Goal: Task Accomplishment & Management: Manage account settings

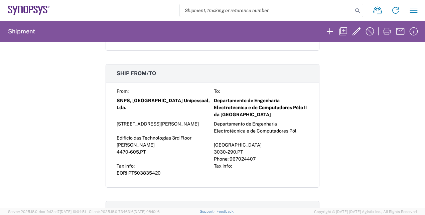
scroll to position [234, 0]
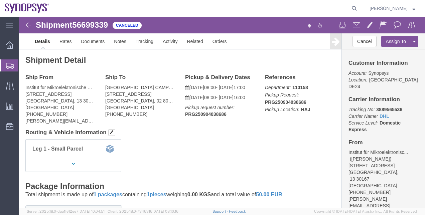
scroll to position [22, 0]
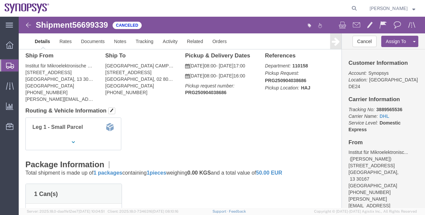
click at [0, 0] on span "Shipment Manager" at bounding box center [0, 0] width 0 height 0
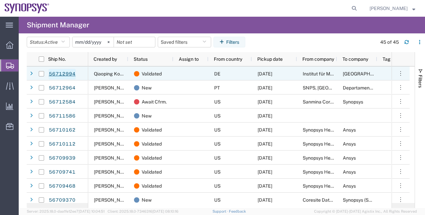
click at [54, 72] on link "56712994" at bounding box center [61, 74] width 27 height 11
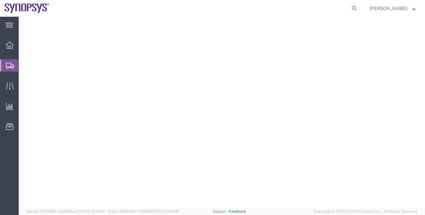
select select
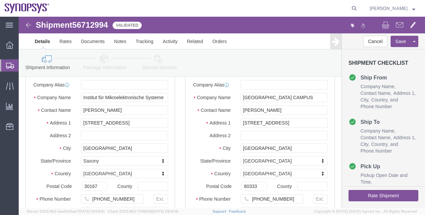
scroll to position [33, 0]
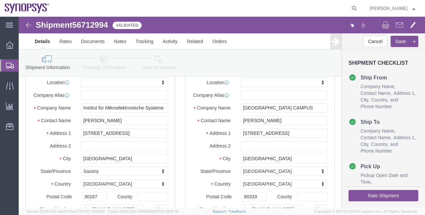
click link "Package Information"
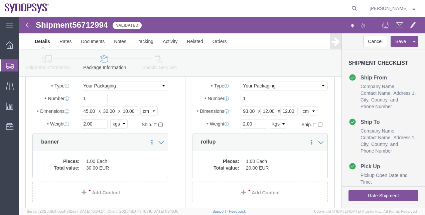
scroll to position [100, 0]
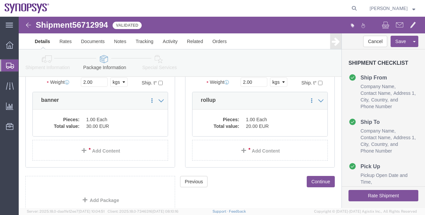
click icon
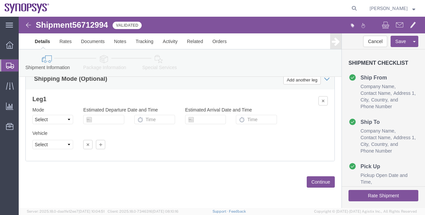
click link "Package Information"
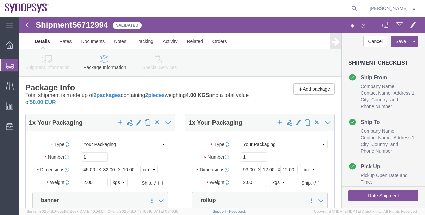
click icon
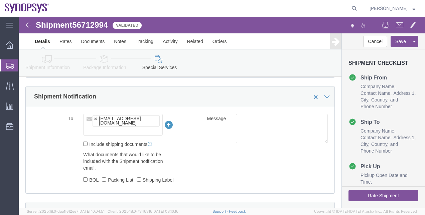
scroll to position [435, 0]
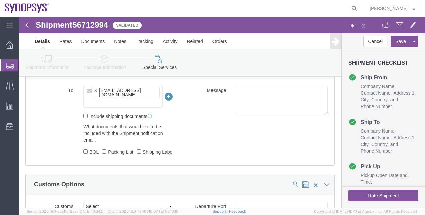
click button "Rate Shipment"
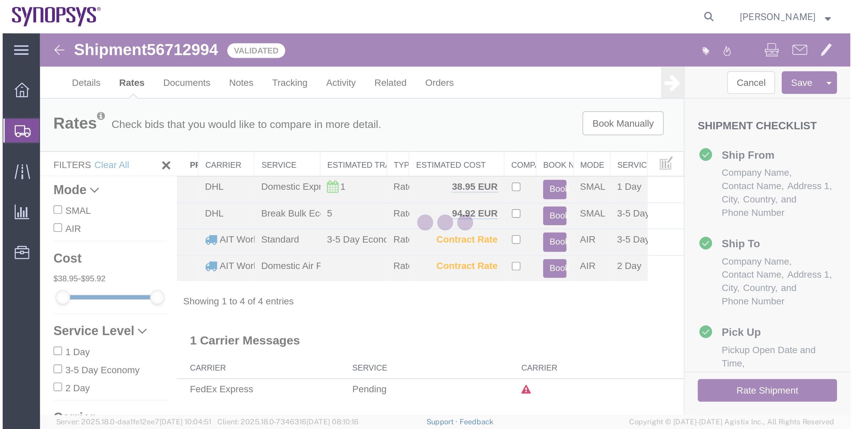
scroll to position [0, 0]
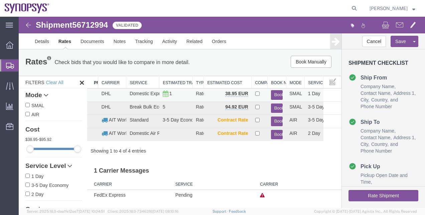
click at [278, 95] on button "Book" at bounding box center [277, 95] width 12 height 10
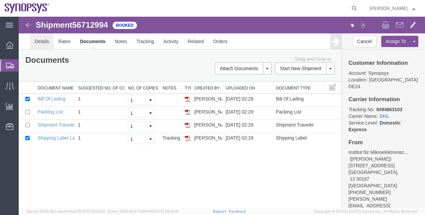
click at [46, 45] on link "Details" at bounding box center [42, 41] width 24 height 16
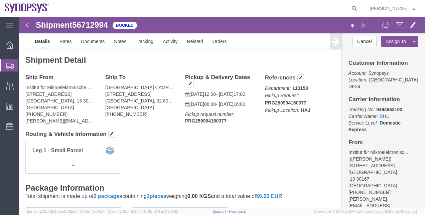
click at [0, 0] on span "Shipment Manager" at bounding box center [0, 0] width 0 height 0
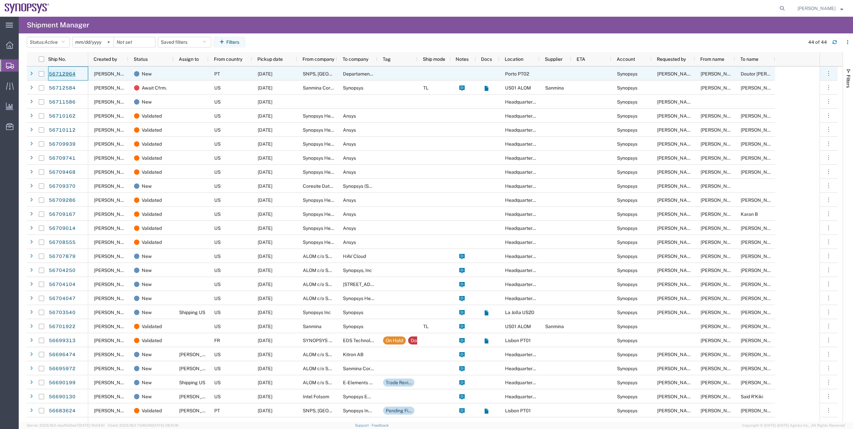
click at [62, 70] on link "56712964" at bounding box center [61, 74] width 27 height 11
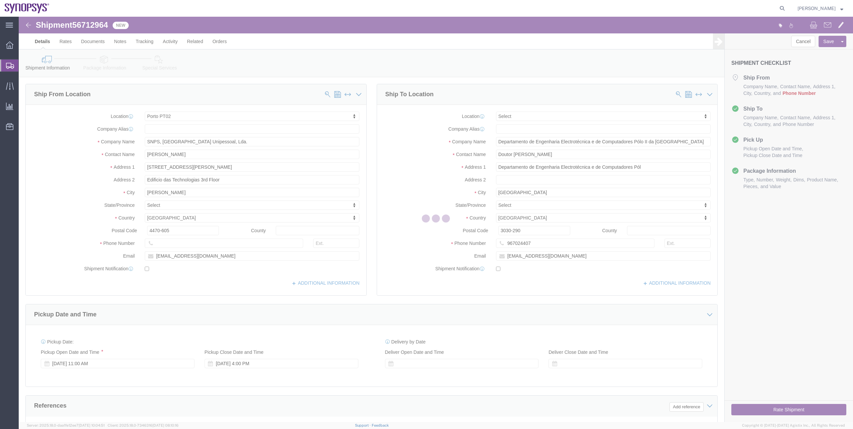
select select "63151"
select select
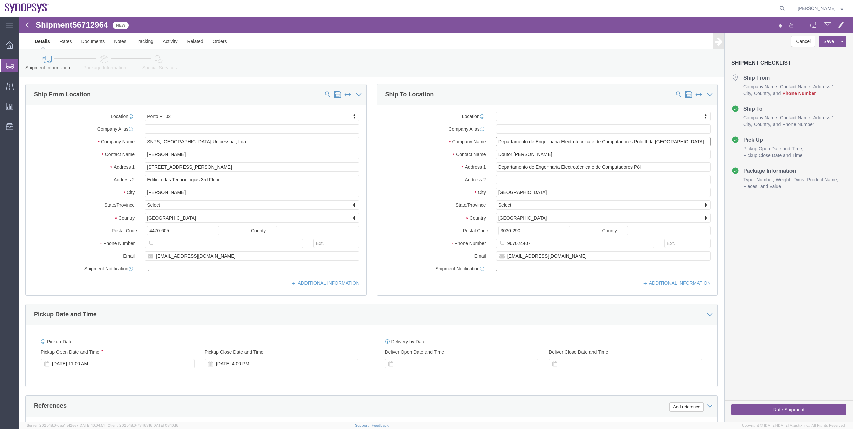
scroll to position [0, 1]
drag, startPoint x: 541, startPoint y: 125, endPoint x: 695, endPoint y: 124, distance: 153.5
click div "Location My Profile Location [GEOGRAPHIC_DATA] DE04 Agrate Brianza IT01 [GEOGRA…"
click input "Departamento de Engenharia Electrotécnica e de Computadores Pól"
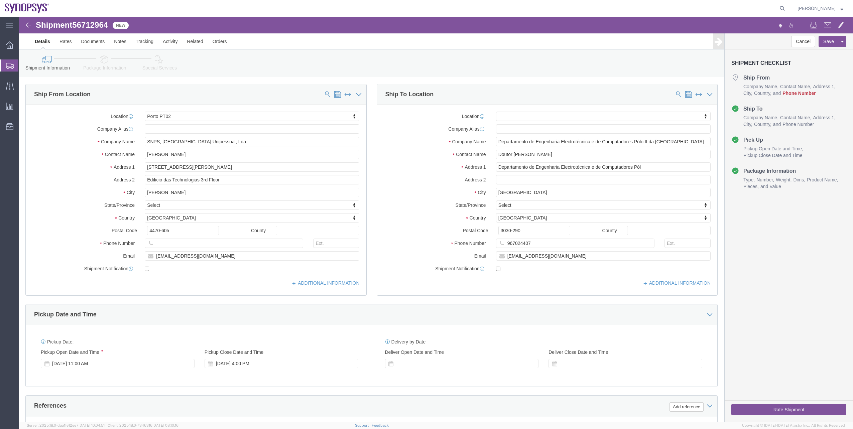
click at [0, 0] on span "Shipment Manager" at bounding box center [0, 0] width 0 height 0
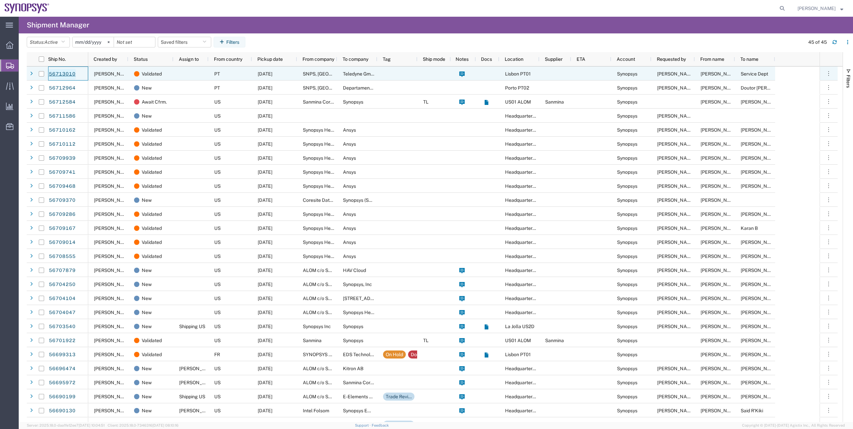
click at [52, 78] on link "56713010" at bounding box center [61, 74] width 27 height 11
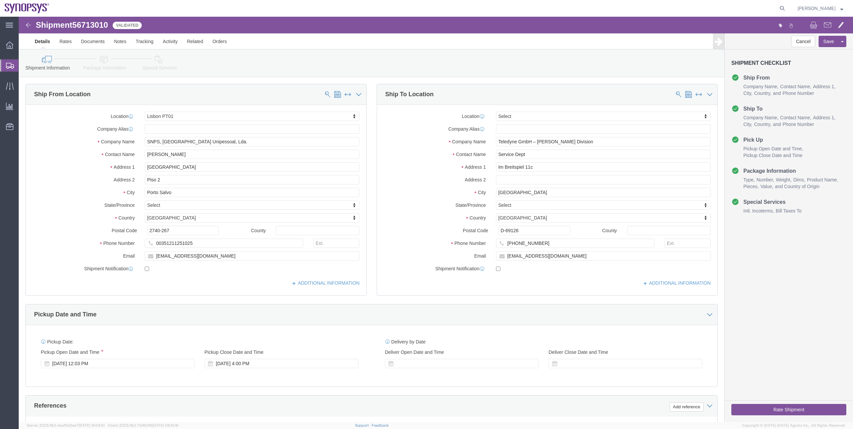
select select "63152"
select select
drag, startPoint x: 485, startPoint y: 213, endPoint x: 478, endPoint y: 213, distance: 7.7
click input "D-69126"
type input "69126"
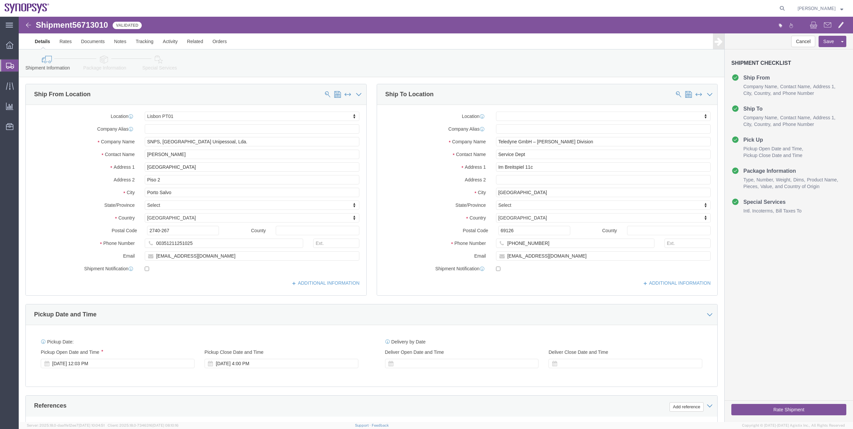
click icon
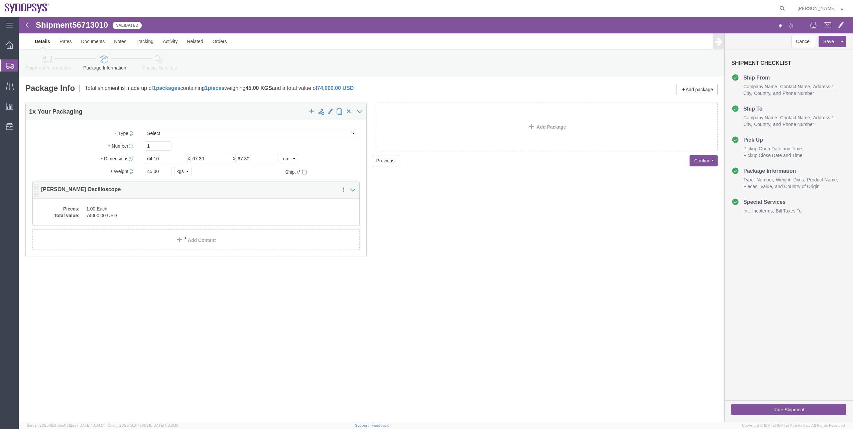
click dd "74000.00 USD"
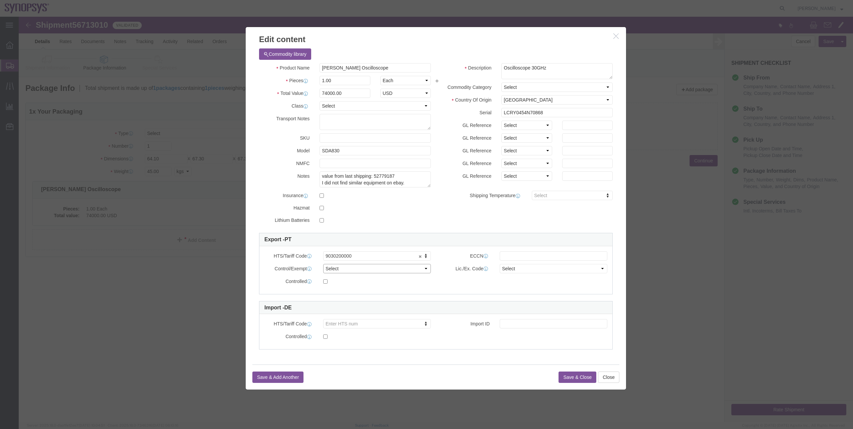
click select "Select ATF BIS DEA EPA FDA FTR ITAR OFAC Other (OPA)"
select select "BIS"
click select "Select ATF BIS DEA EPA FDA FTR ITAR OFAC Other (OPA)"
click button "Save & Close"
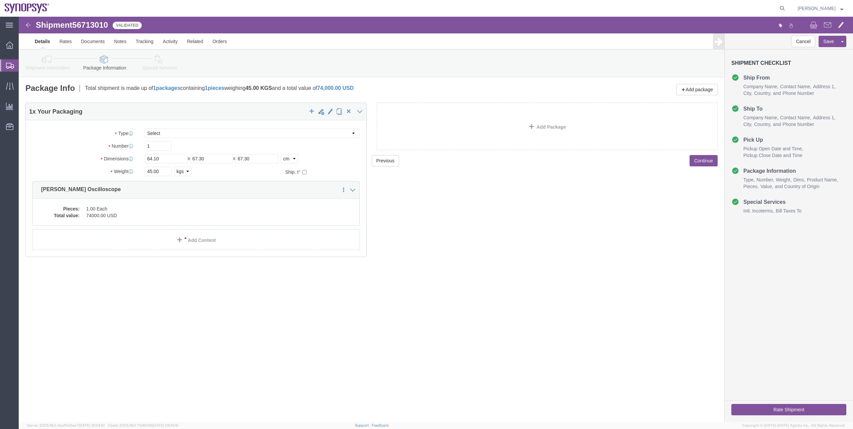
click link "Shipment Information"
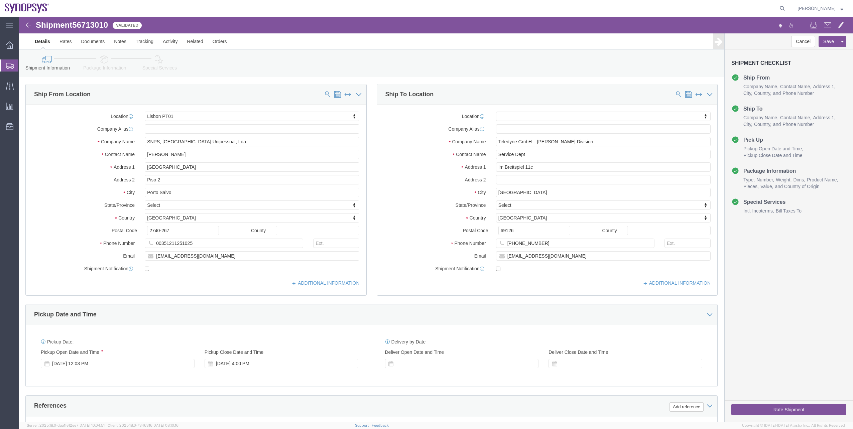
click icon
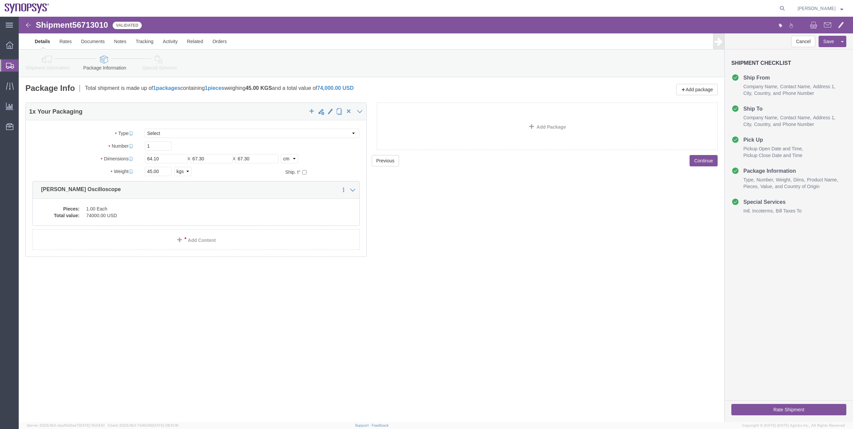
click icon
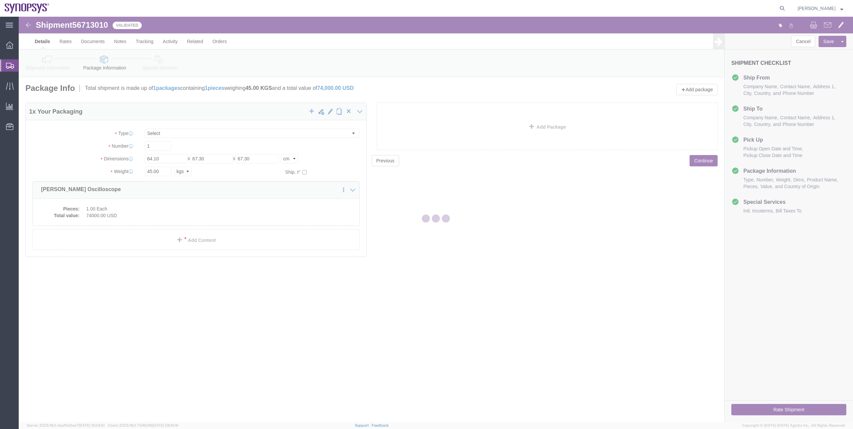
select select
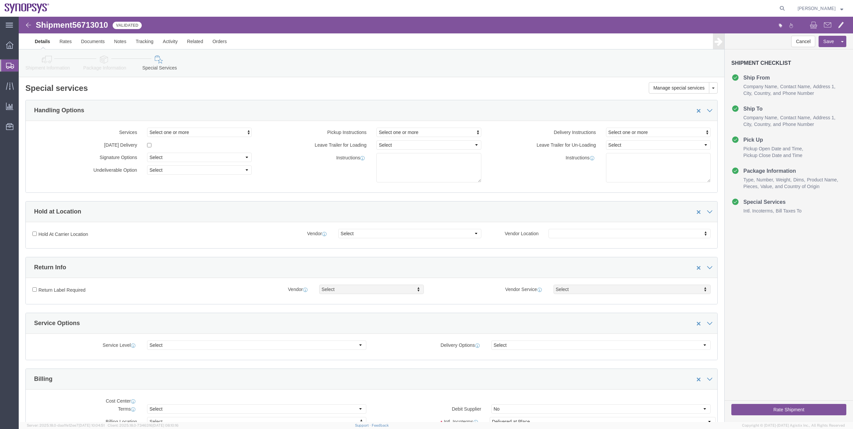
select select "COSTCENTER"
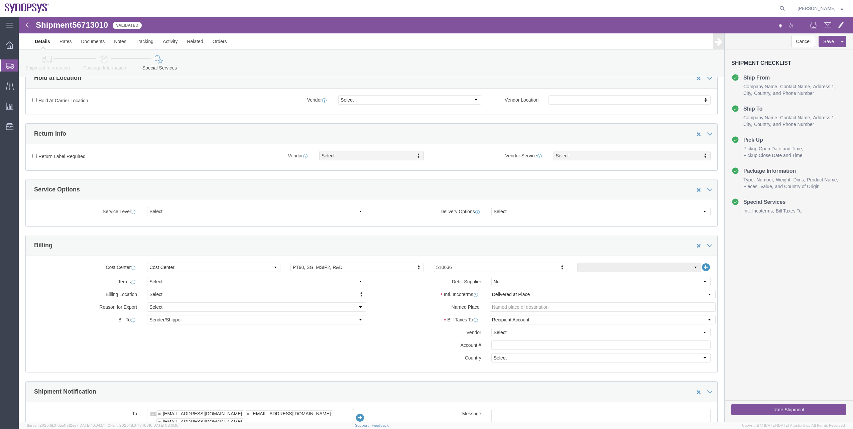
scroll to position [167, 0]
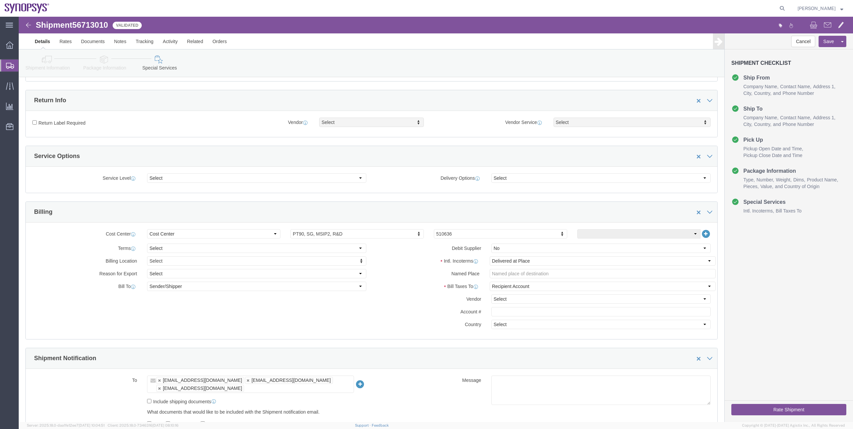
click button "Rate Shipment"
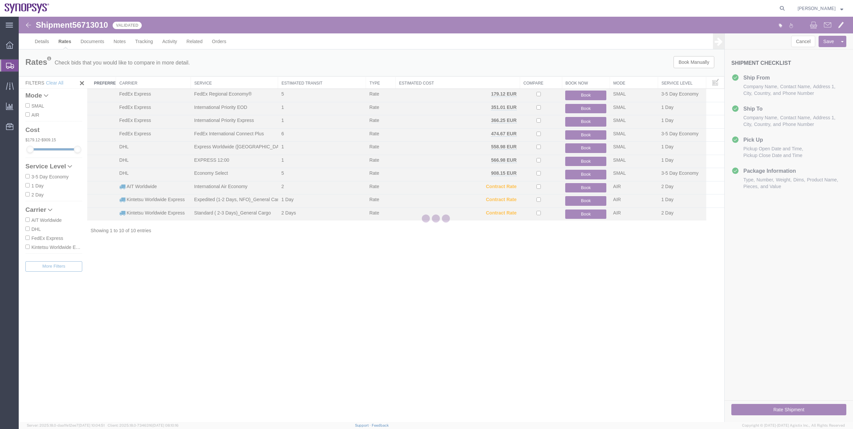
scroll to position [0, 0]
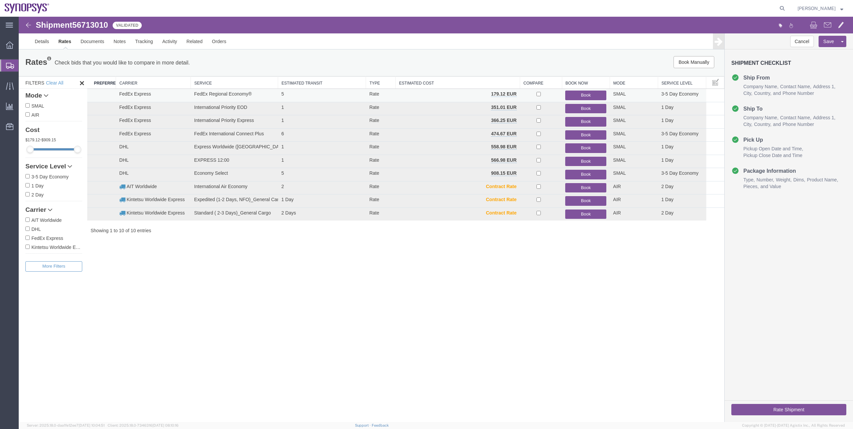
click at [425, 96] on button "Book" at bounding box center [585, 96] width 41 height 10
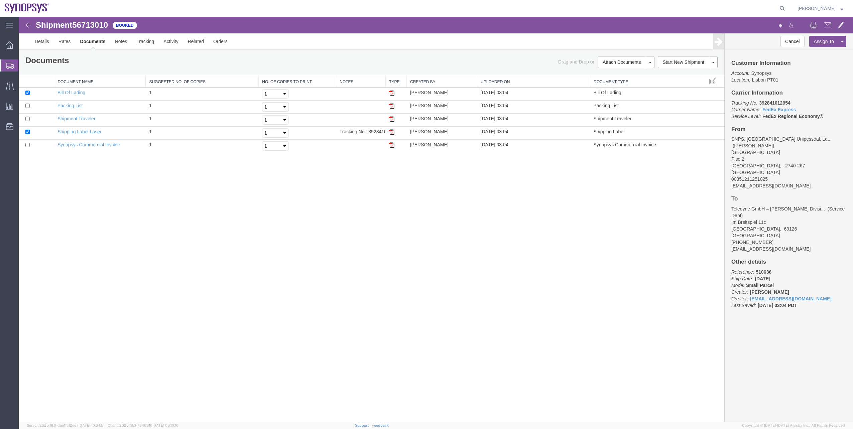
click at [27, 40] on div "Details Rates Documents Notes Tracking Activity Related Orders Cancel Assign To…" at bounding box center [436, 41] width 835 height 16
click at [30, 41] on link "Details" at bounding box center [42, 41] width 24 height 16
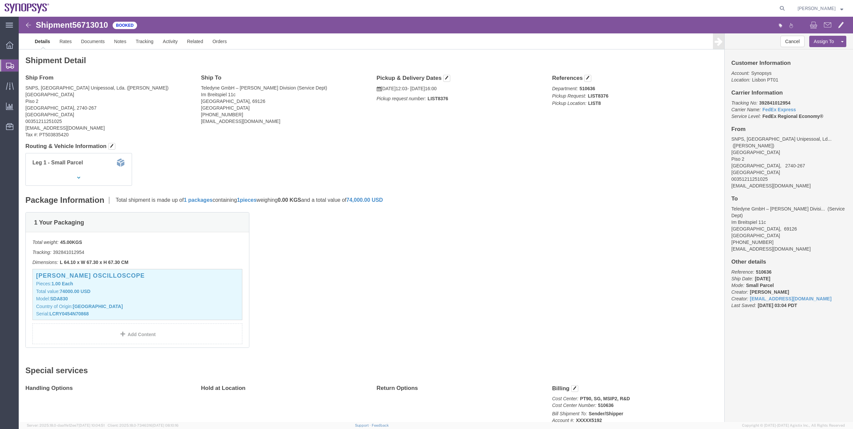
click at [0, 0] on span "Shipment Manager" at bounding box center [0, 0] width 0 height 0
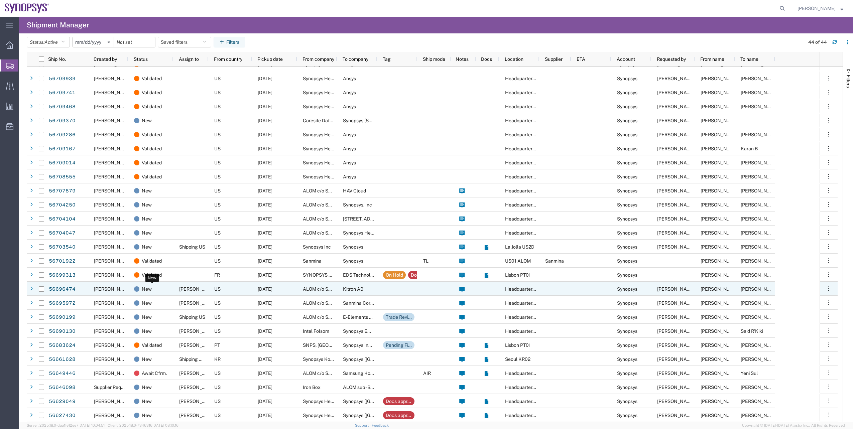
scroll to position [67, 0]
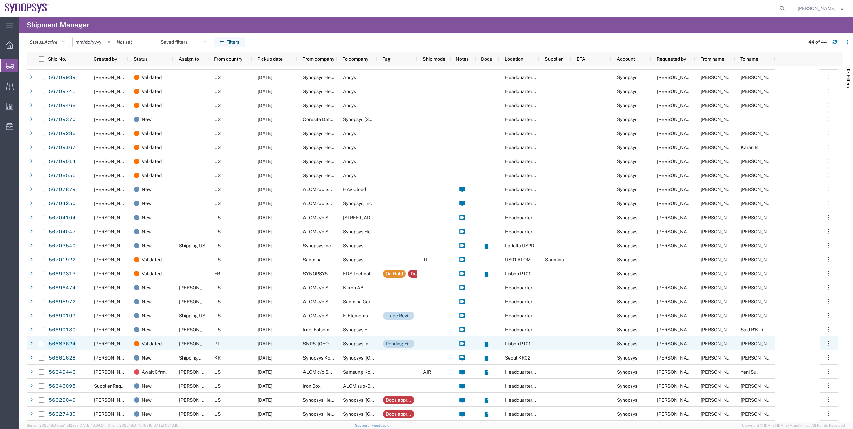
click at [67, 215] on link "56683624" at bounding box center [61, 344] width 27 height 11
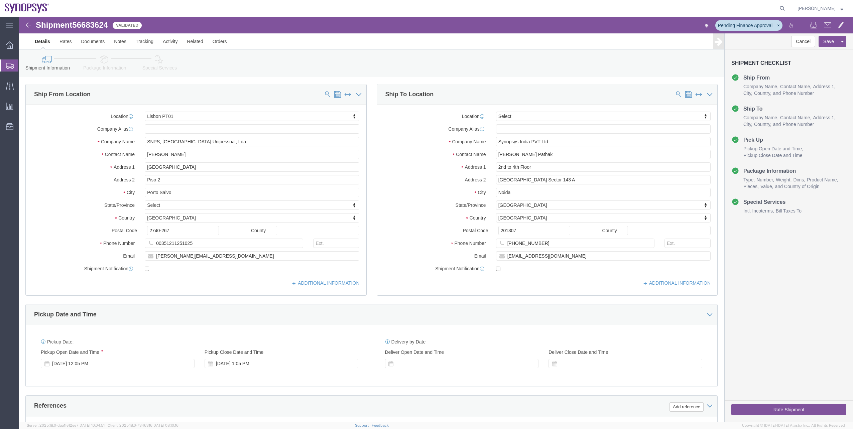
select select "63152"
select select
click icon
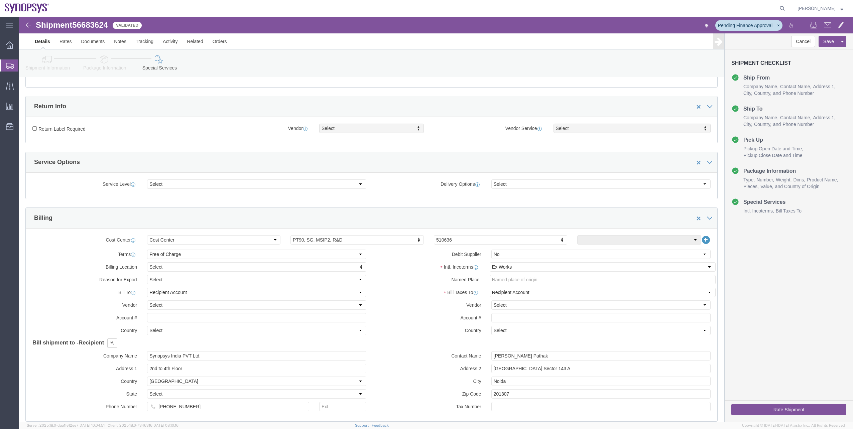
scroll to position [167, 0]
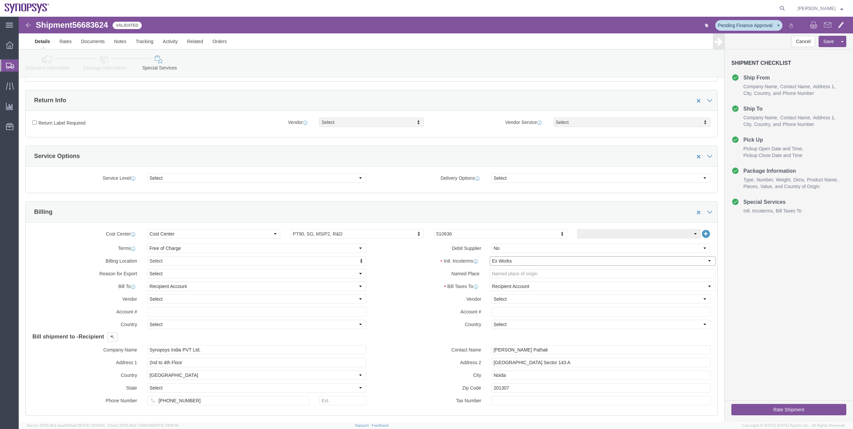
click select "Select Carriage Insurance Paid Carriage Paid To Cost and Freight Cost Insurance…"
select select "DAP"
click select "Select Carriage Insurance Paid Carriage Paid To Cost and Freight Cost Insurance…"
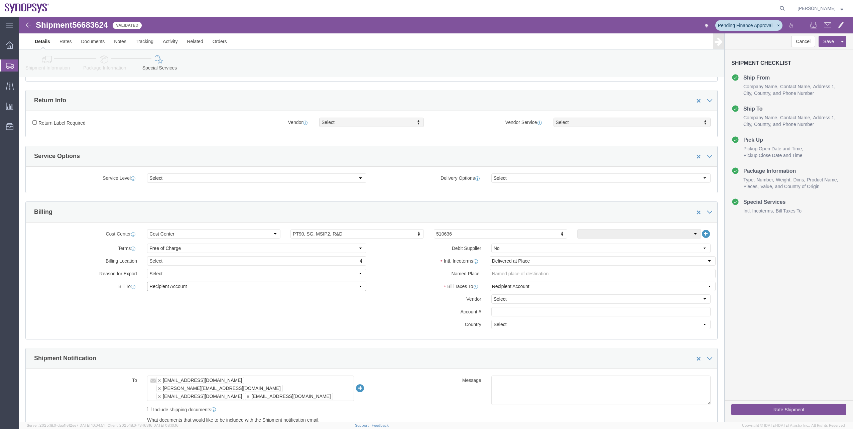
click select "Select Recipient Account Sender/Shipper Third Party Account"
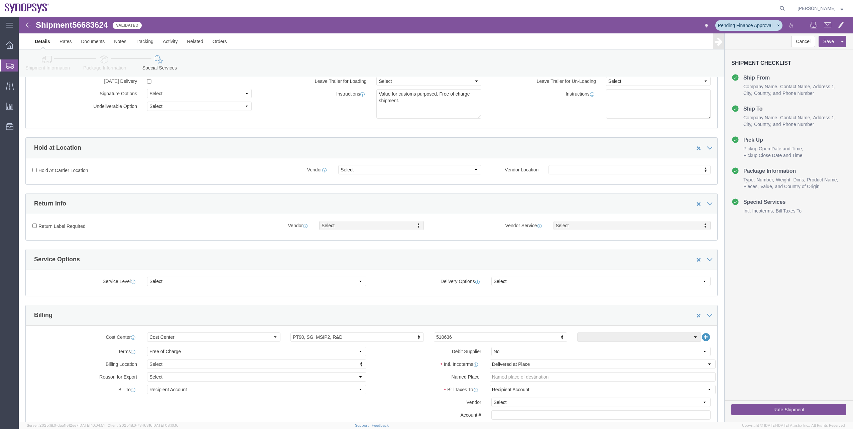
scroll to position [0, 0]
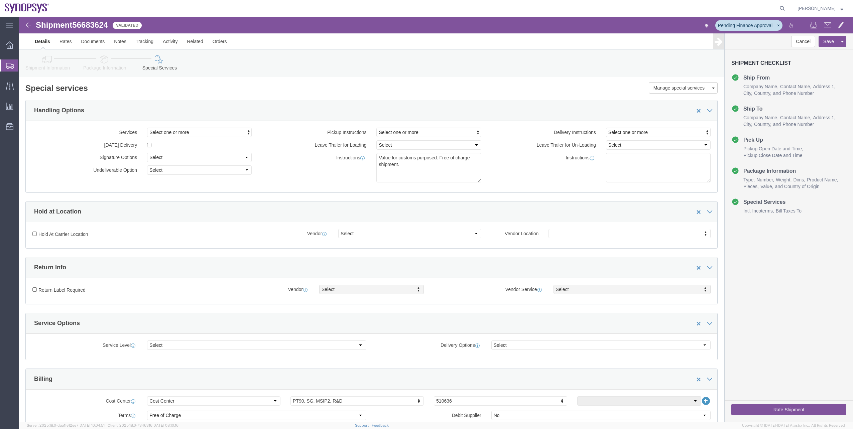
click at [0, 0] on span "Shipment Manager" at bounding box center [0, 0] width 0 height 0
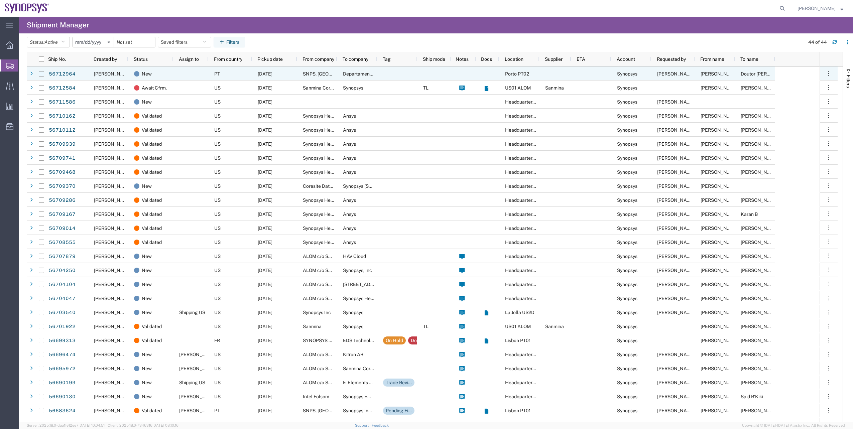
click at [43, 75] on input "Press Space to toggle row selection (unchecked)" at bounding box center [41, 73] width 5 height 5
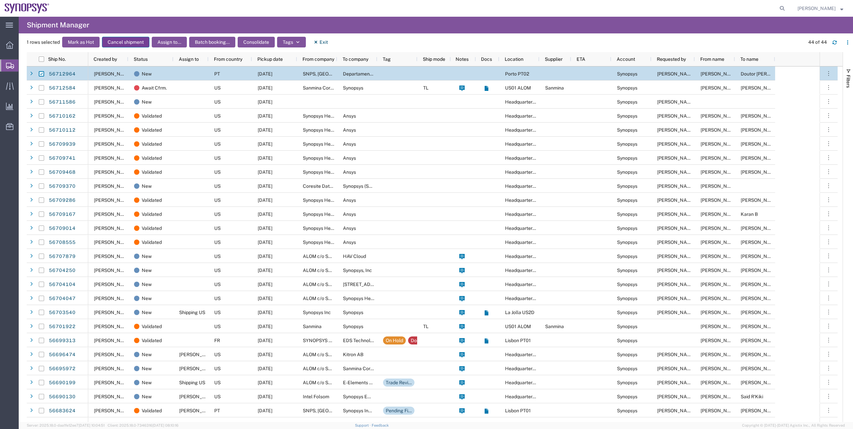
click at [140, 42] on button "Cancel shipment" at bounding box center [125, 42] width 47 height 11
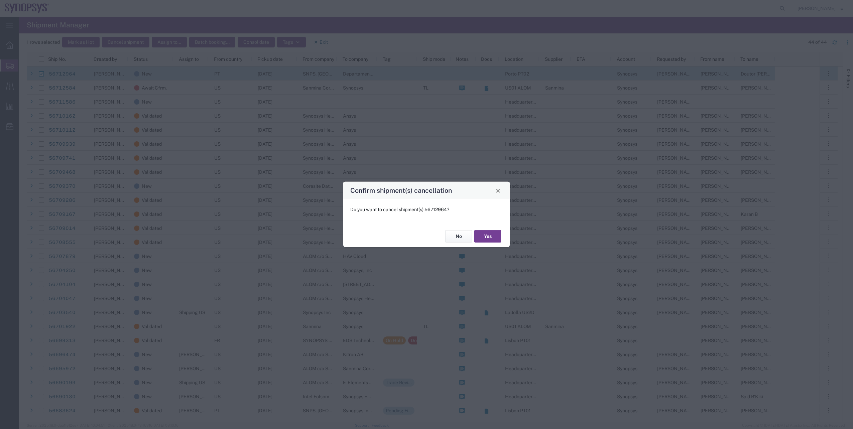
click at [425, 215] on button "Yes" at bounding box center [488, 236] width 27 height 12
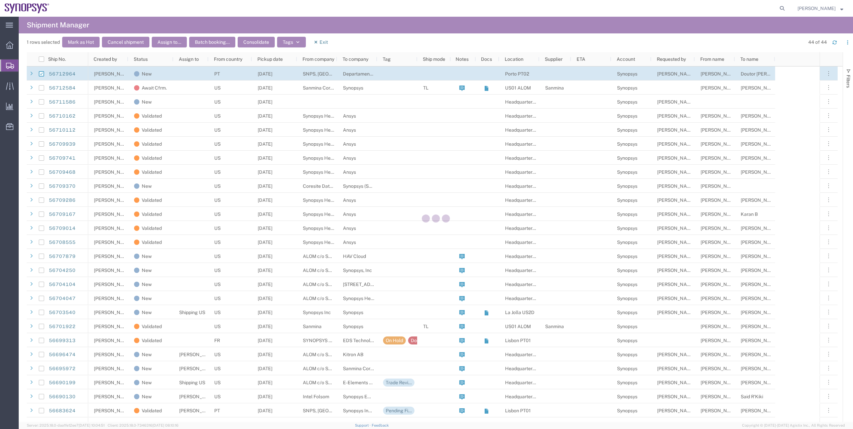
checkbox input "false"
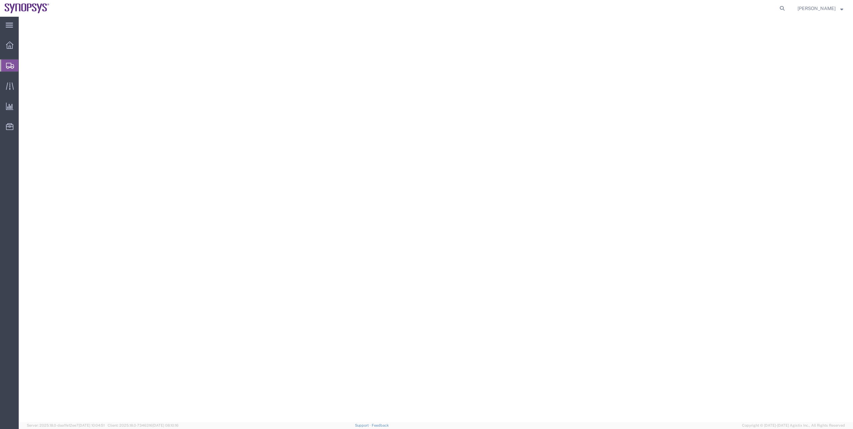
click at [0, 0] on span "Shipment Manager" at bounding box center [0, 0] width 0 height 0
